Goal: Task Accomplishment & Management: Complete application form

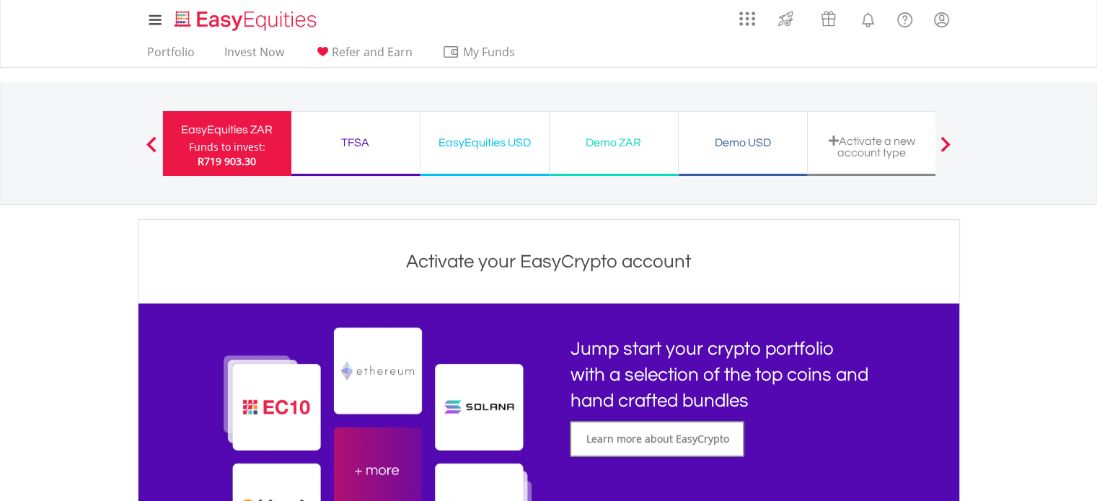
click at [268, 404] on img at bounding box center [377, 471] width 320 height 298
click at [277, 402] on img at bounding box center [377, 471] width 320 height 298
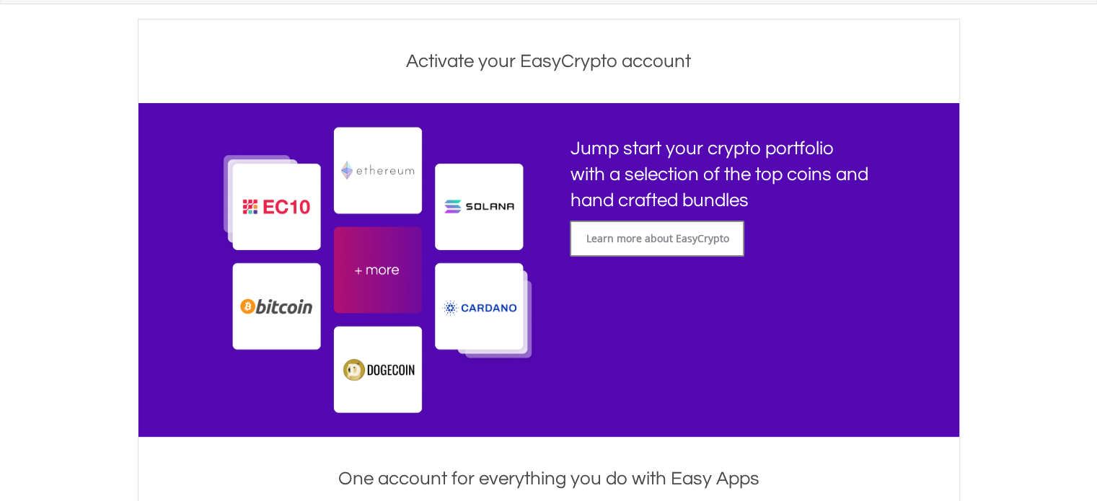
scroll to position [216, 0]
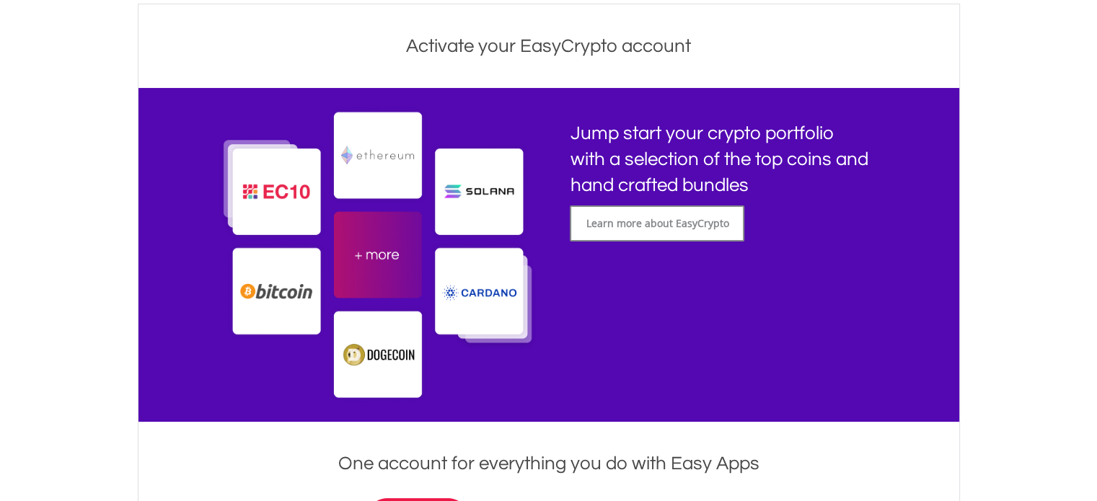
click at [269, 181] on img at bounding box center [377, 255] width 320 height 298
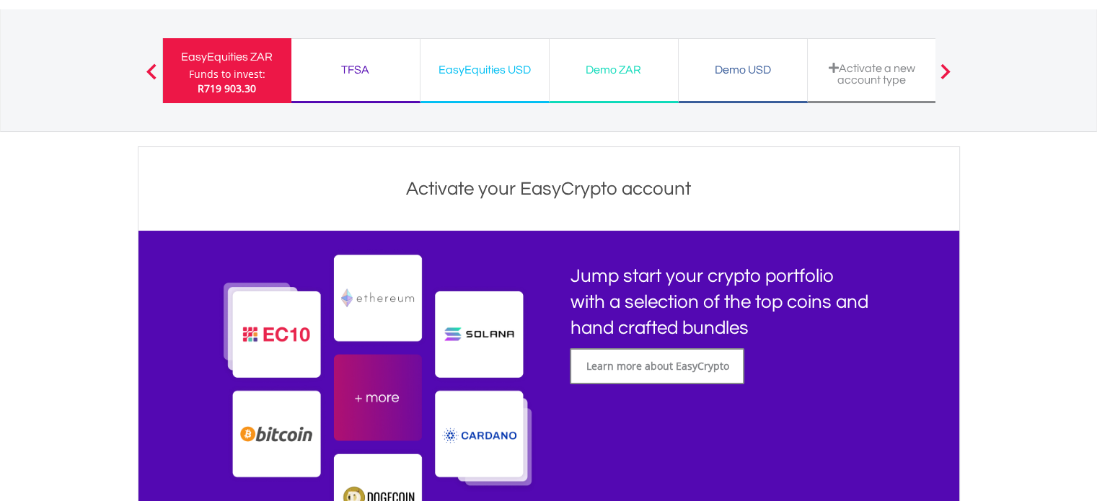
scroll to position [0, 0]
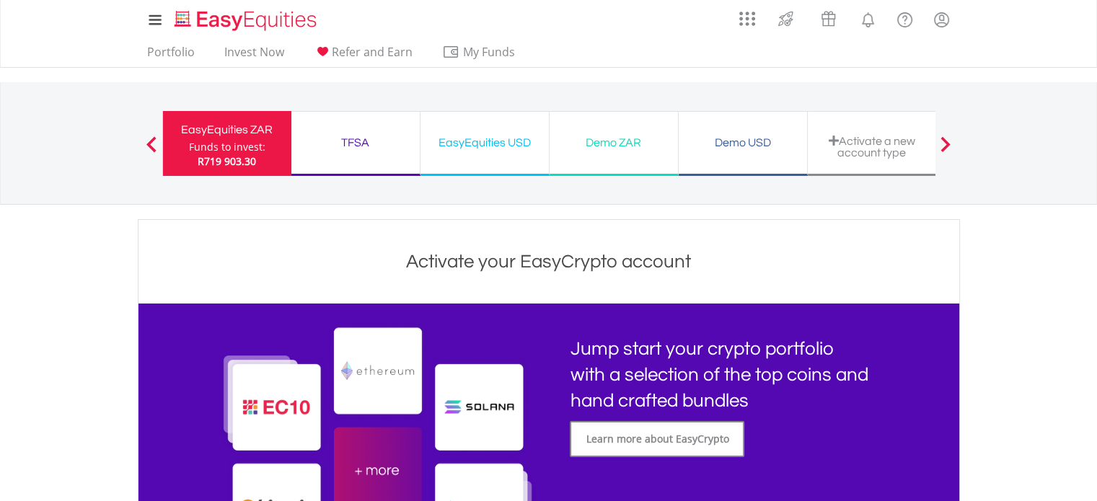
click at [862, 143] on div "Activate a new account type" at bounding box center [872, 147] width 111 height 24
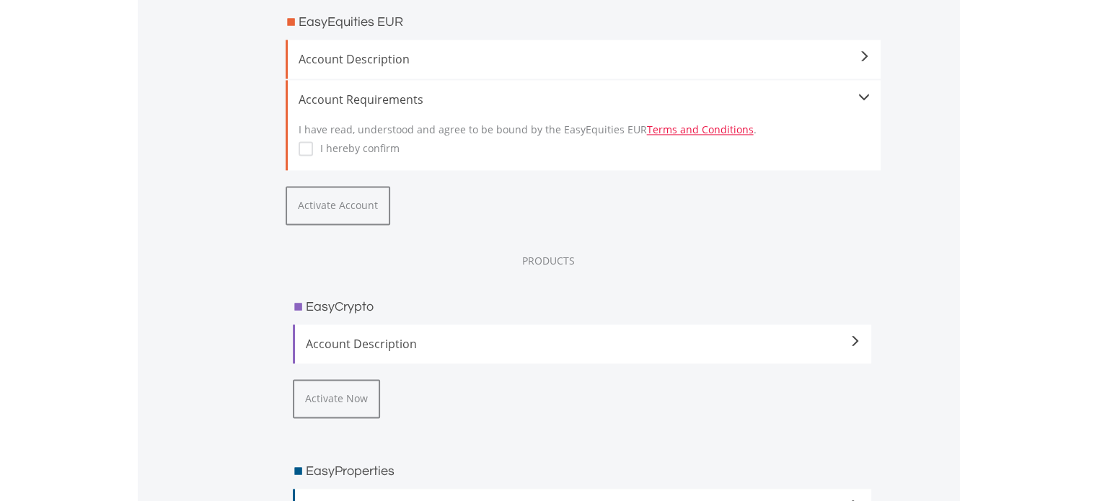
scroll to position [1968, 0]
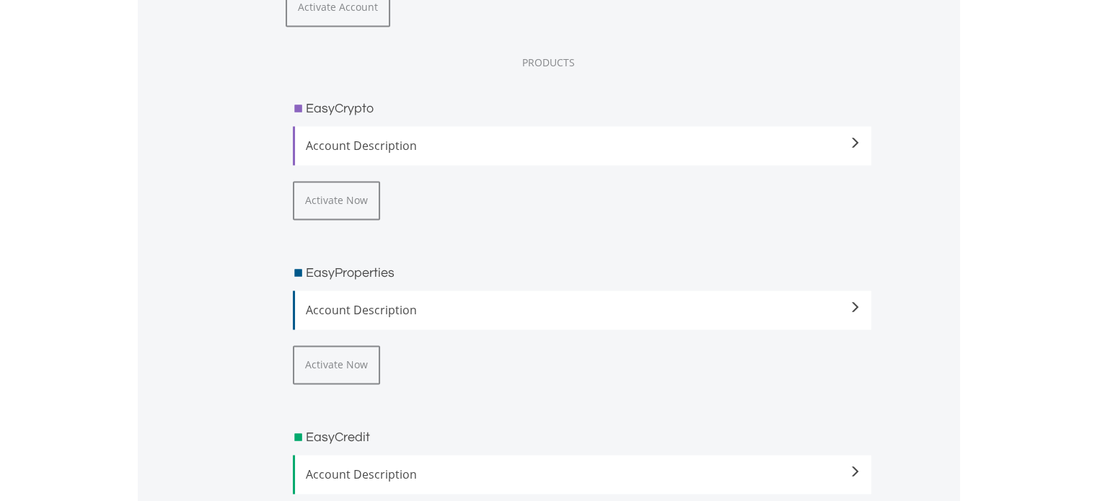
click at [855, 148] on span at bounding box center [855, 147] width 12 height 12
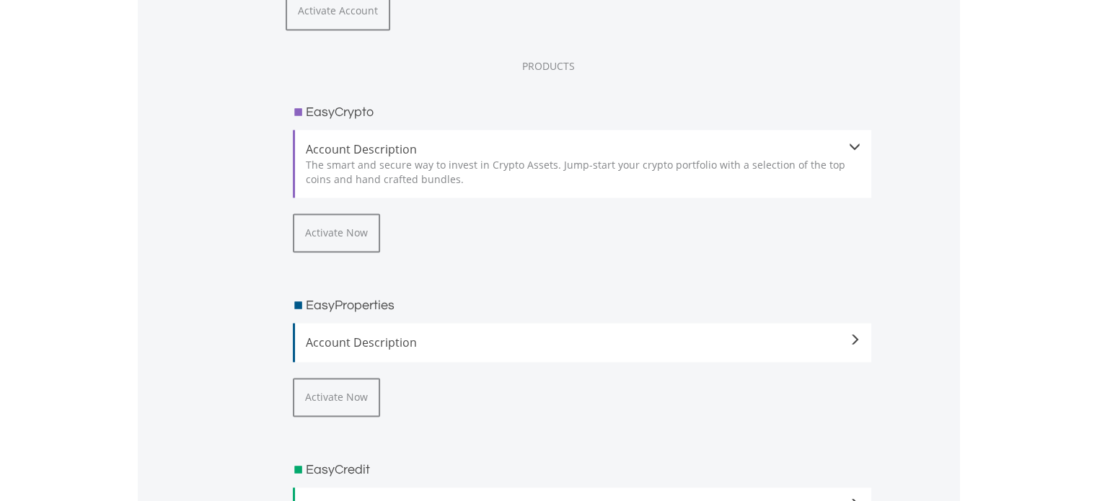
click at [528, 279] on div "EasyCrypto Account Description The smart and secure way to invest in Crypto Ass…" at bounding box center [582, 349] width 601 height 522
click at [342, 240] on button "Activate Now" at bounding box center [336, 233] width 87 height 39
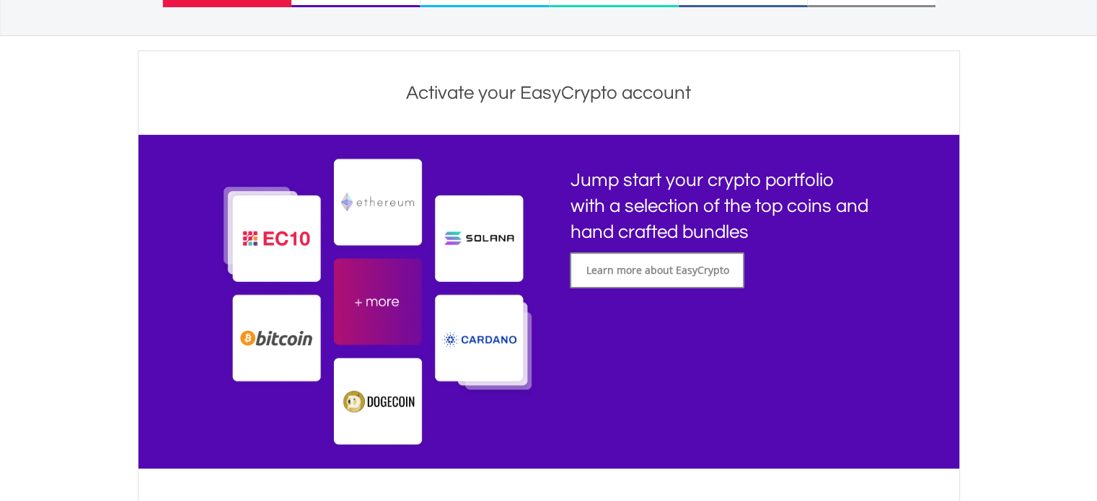
scroll to position [248, 0]
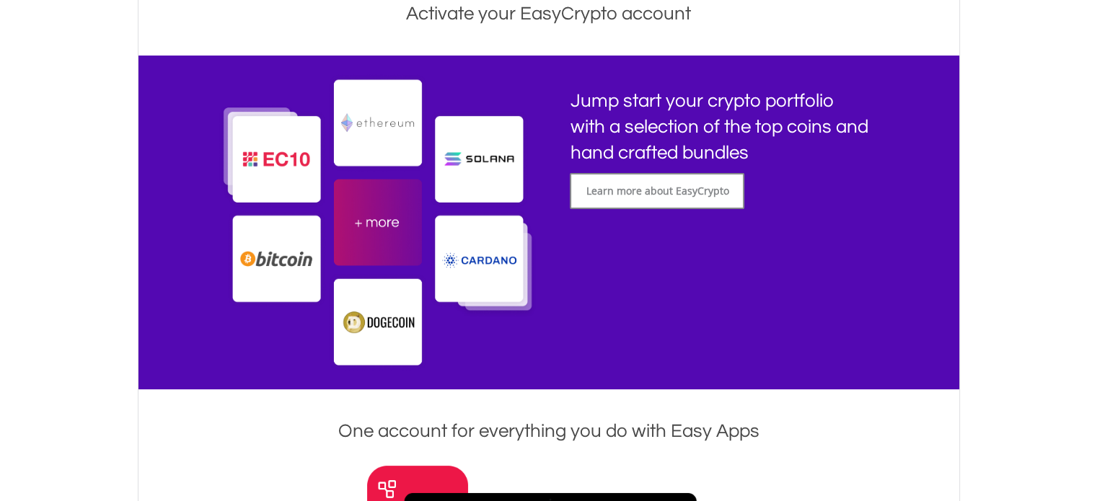
click at [280, 260] on img at bounding box center [377, 223] width 320 height 298
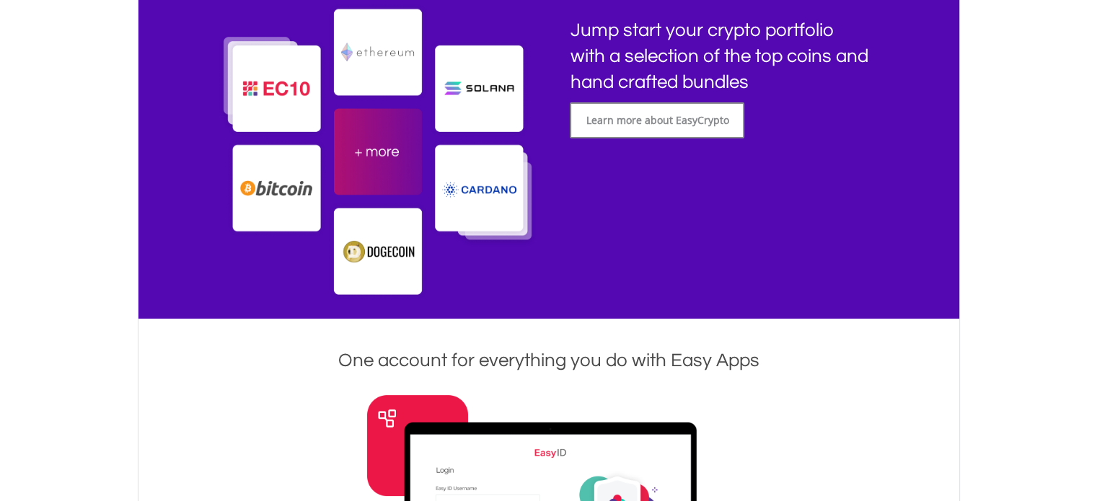
scroll to position [0, 0]
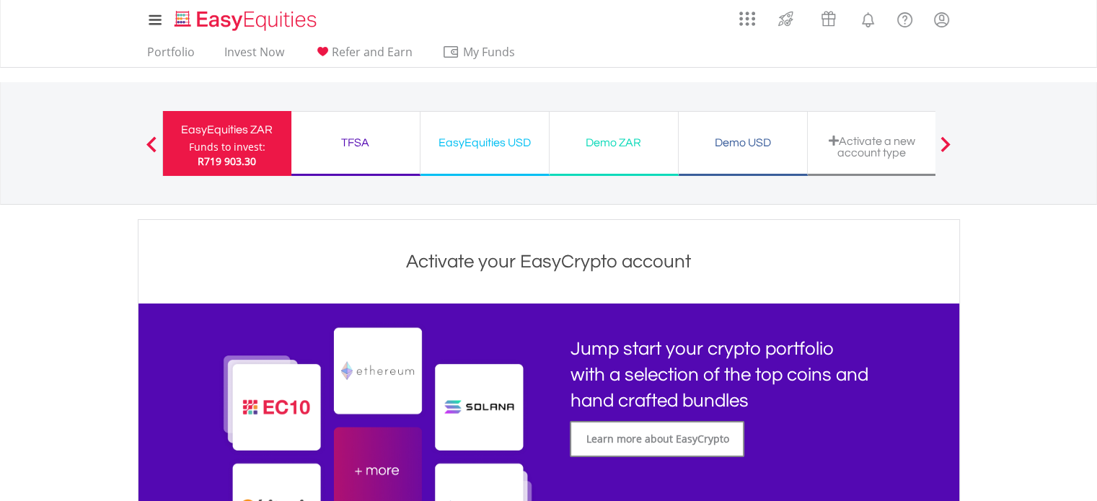
click at [347, 140] on div "TFSA" at bounding box center [355, 143] width 111 height 20
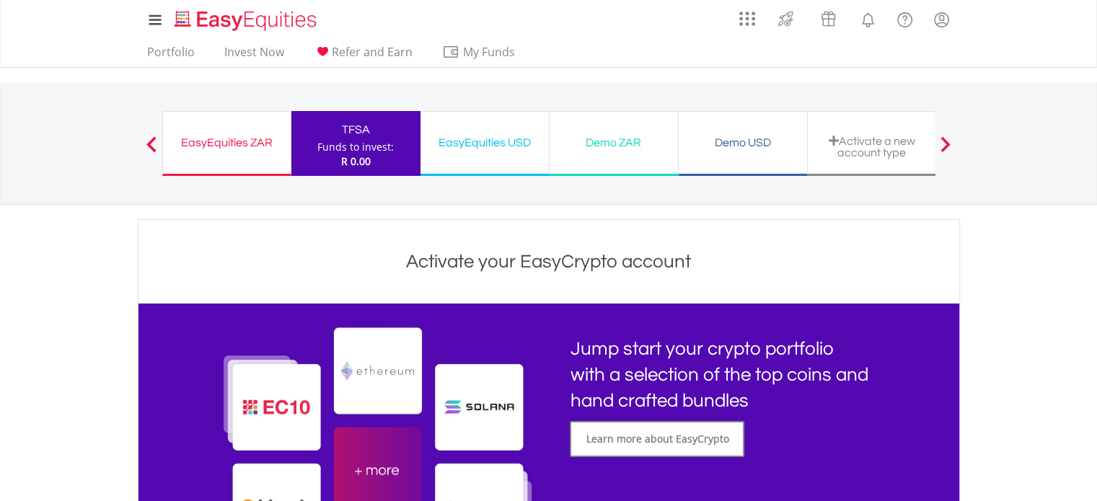
click at [229, 139] on div "EasyEquities ZAR" at bounding box center [227, 143] width 110 height 20
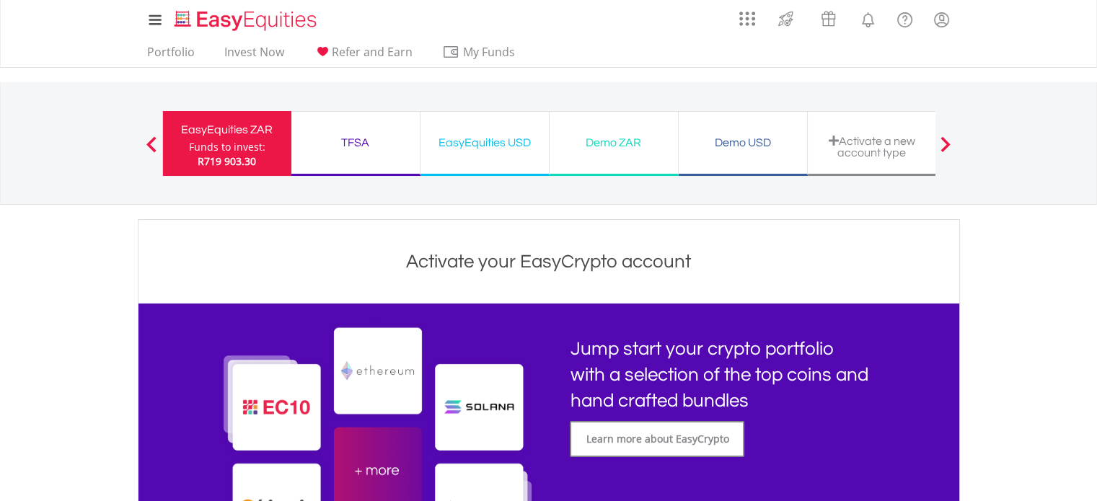
click at [233, 146] on div "Funds to invest:" at bounding box center [227, 147] width 76 height 14
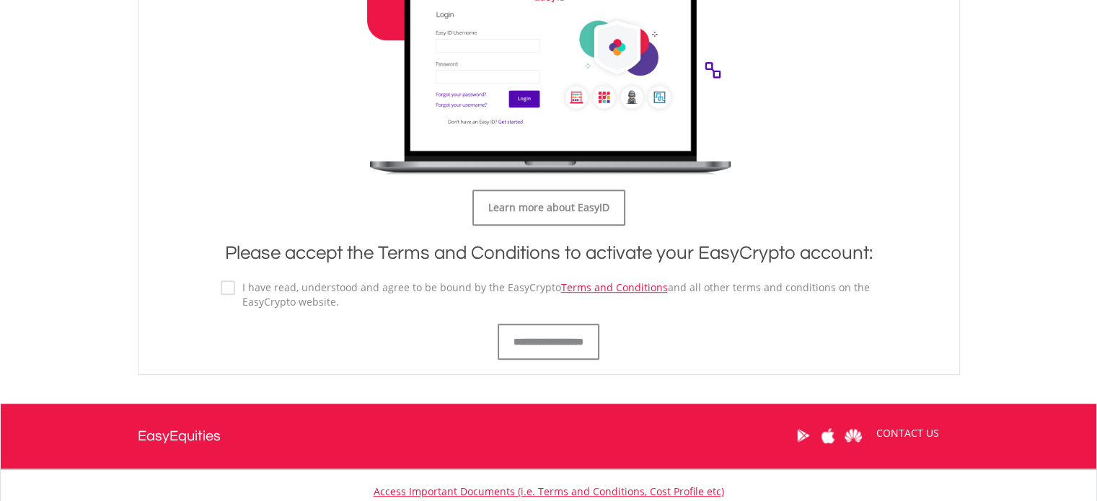
scroll to position [795, 0]
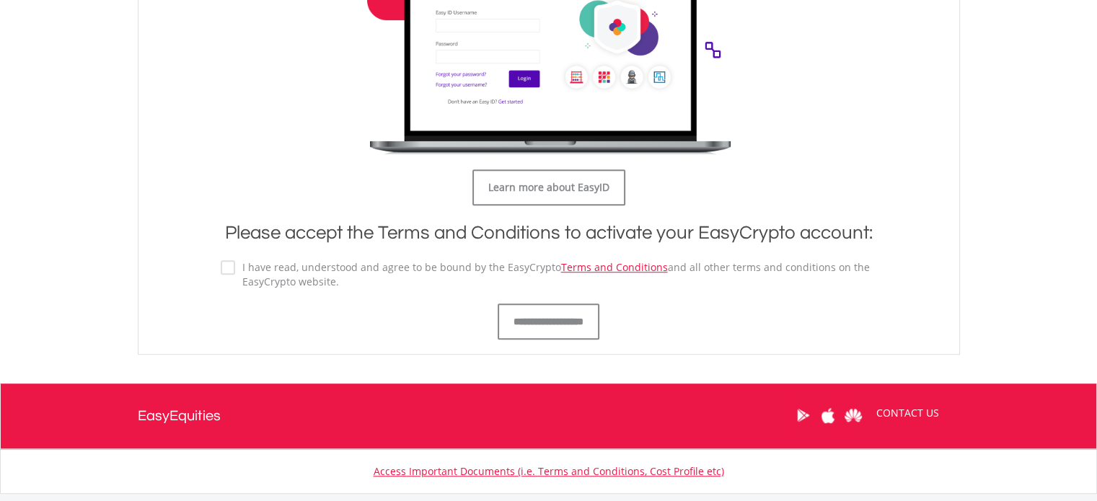
click at [216, 265] on div "**********" at bounding box center [549, 273] width 678 height 134
click at [565, 320] on input "**********" at bounding box center [549, 322] width 102 height 36
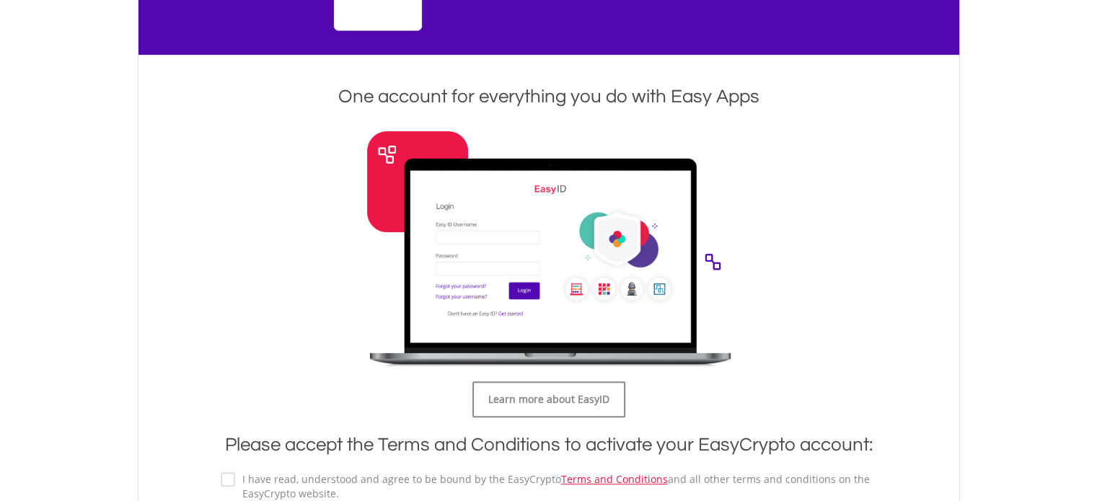
scroll to position [247, 0]
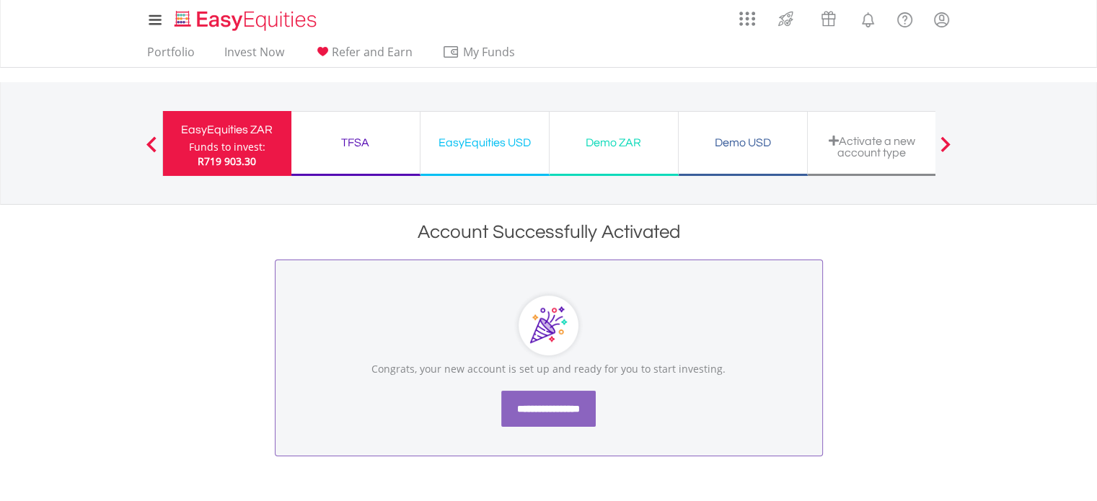
click at [548, 404] on input "**********" at bounding box center [548, 409] width 95 height 36
